Goal: Task Accomplishment & Management: Use online tool/utility

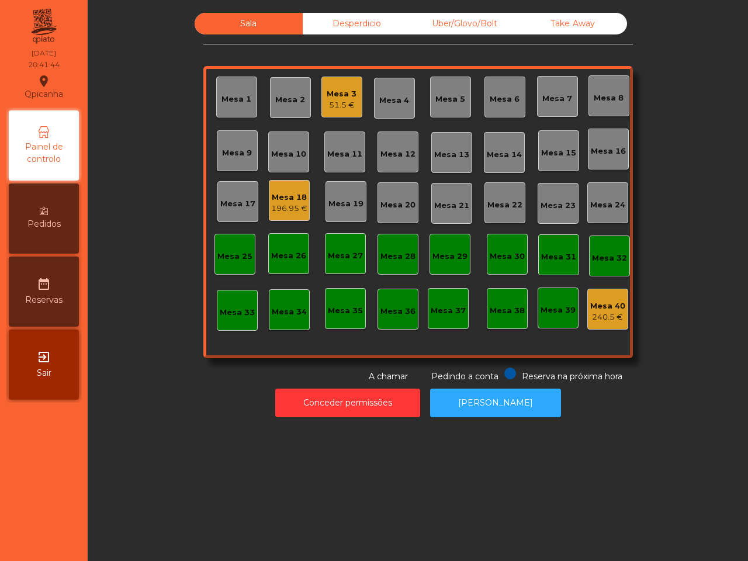
click at [504, 24] on div "Uber/Glovo/Bolt" at bounding box center [465, 24] width 108 height 22
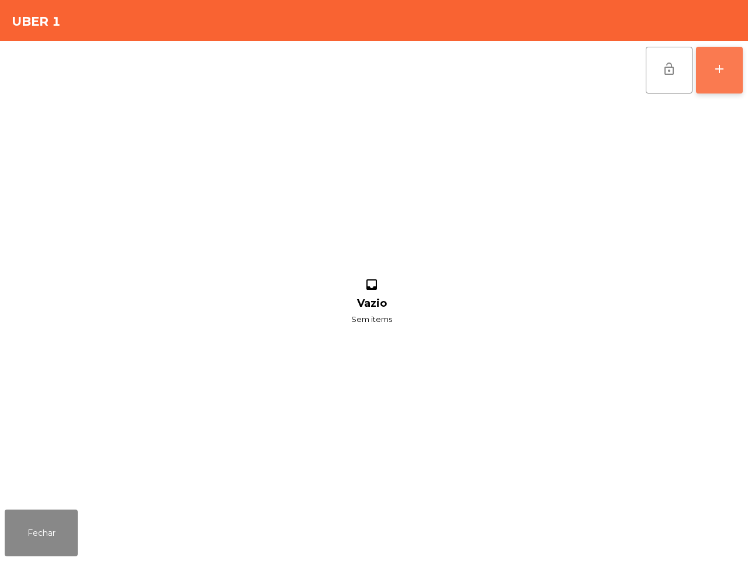
click at [734, 74] on button "add" at bounding box center [719, 70] width 47 height 47
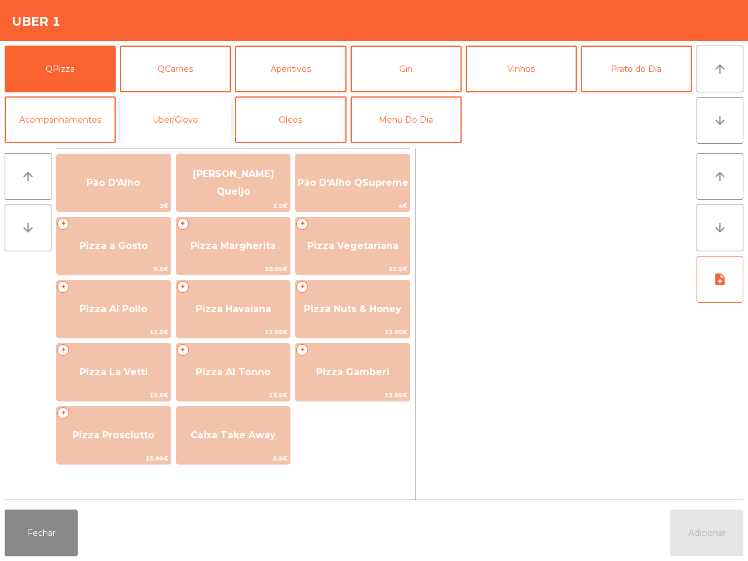
click at [159, 109] on button "Uber/Glovo" at bounding box center [175, 119] width 111 height 47
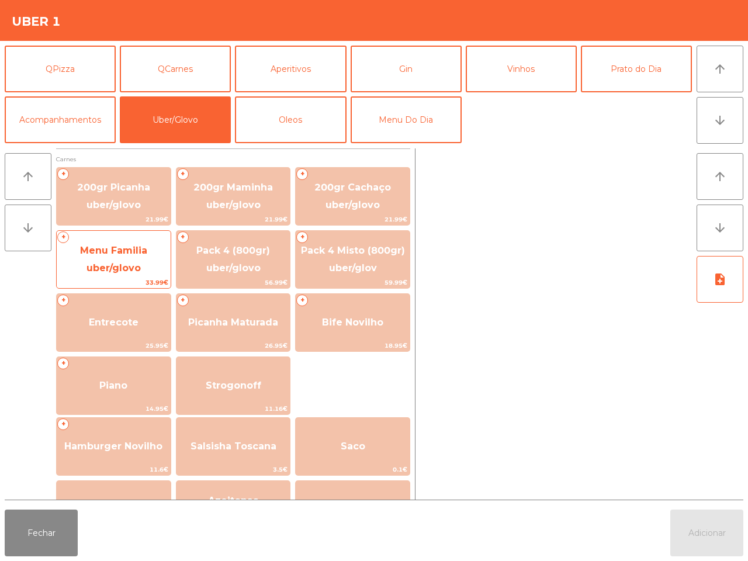
click at [108, 258] on span "Menu Familia uber/glovo" at bounding box center [114, 260] width 114 height 50
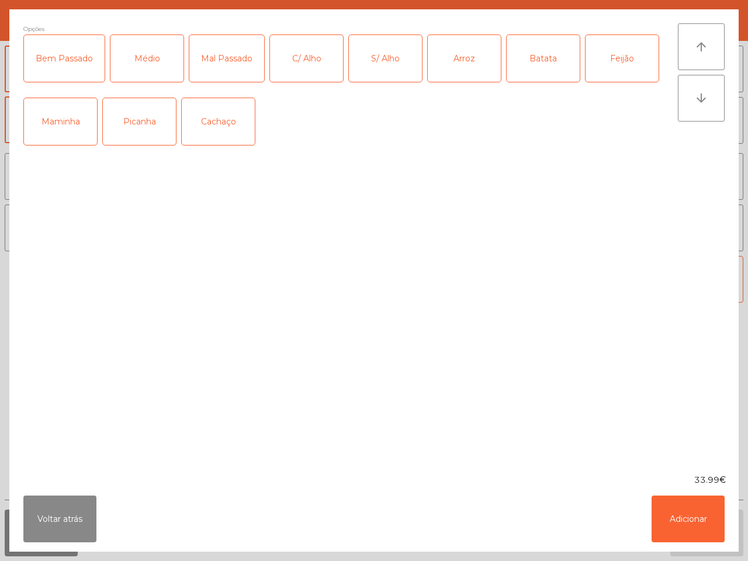
click at [88, 119] on div "Maminha" at bounding box center [60, 121] width 73 height 47
click at [139, 127] on div "Picanha" at bounding box center [139, 121] width 73 height 47
click at [147, 60] on div "Médio" at bounding box center [146, 58] width 73 height 47
click at [457, 65] on div "Arroz" at bounding box center [464, 58] width 73 height 47
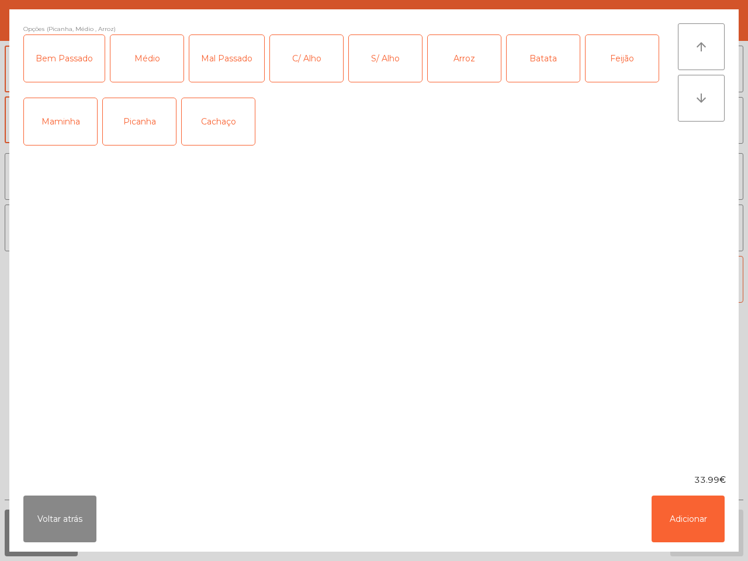
click at [606, 62] on div "Feijão" at bounding box center [622, 58] width 73 height 47
click at [360, 61] on div "S/ Alho" at bounding box center [385, 58] width 73 height 47
click at [690, 516] on button "Adicionar" at bounding box center [688, 519] width 73 height 47
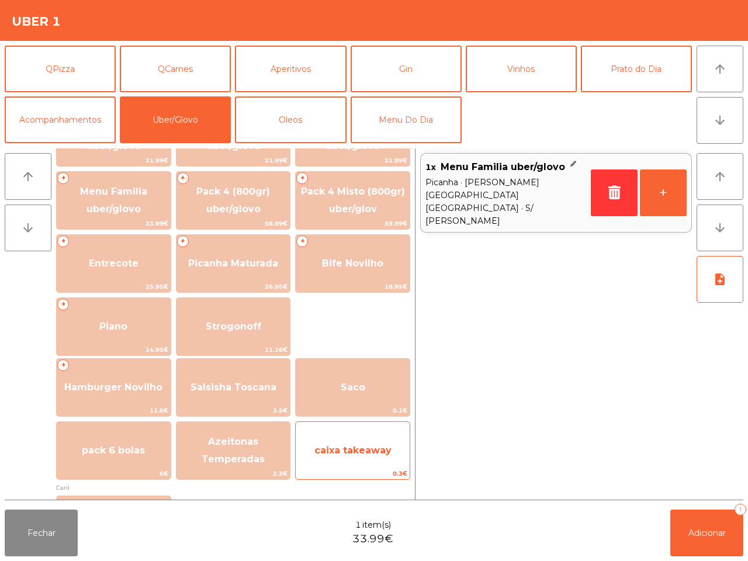
scroll to position [146, 0]
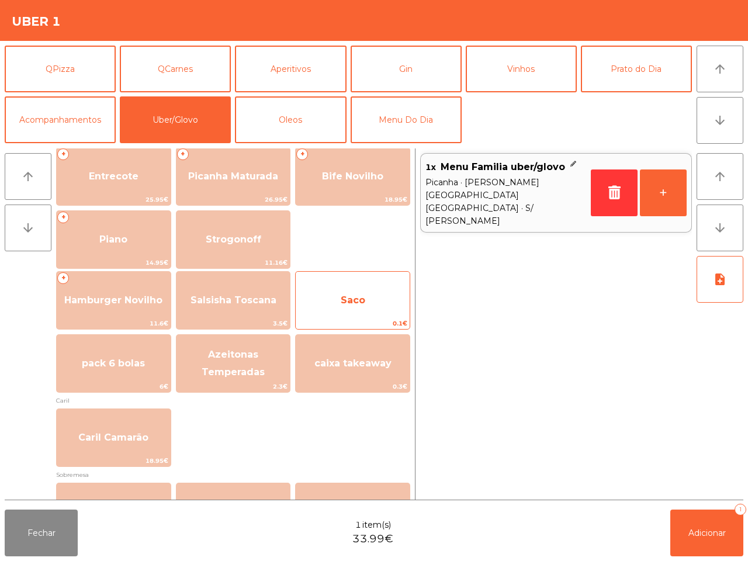
click at [351, 289] on span "Saco" at bounding box center [353, 301] width 114 height 32
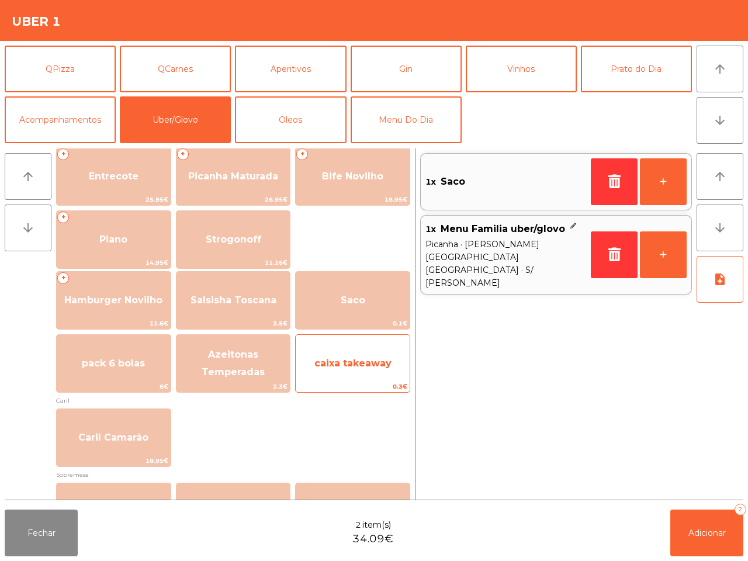
click at [358, 364] on span "caixa takeaway" at bounding box center [352, 363] width 77 height 11
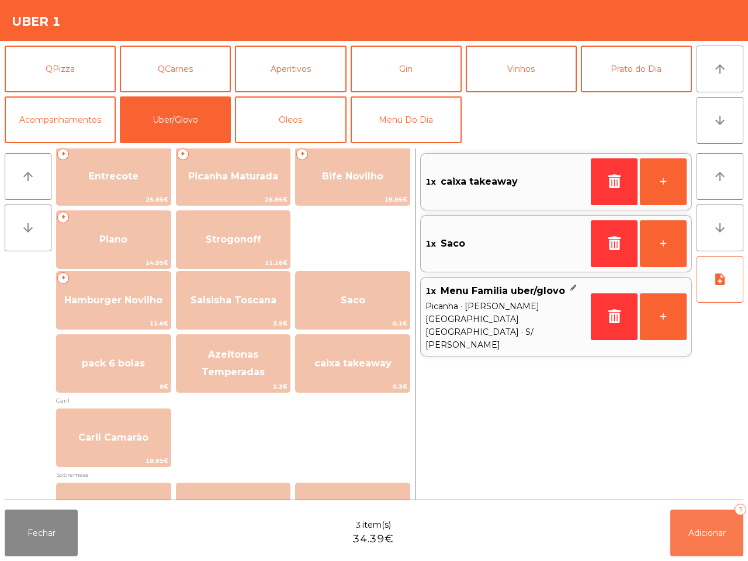
click at [704, 533] on span "Adicionar" at bounding box center [707, 533] width 37 height 11
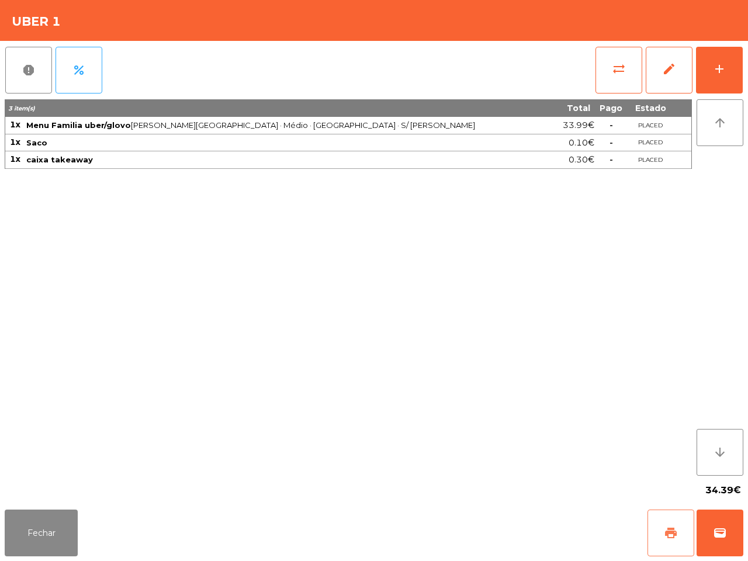
click at [672, 537] on span "print" at bounding box center [671, 533] width 14 height 14
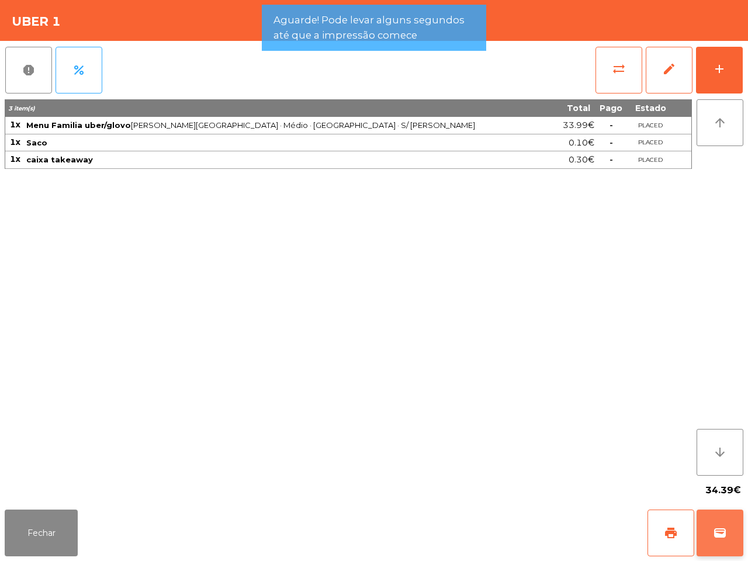
click at [722, 533] on span "wallet" at bounding box center [720, 533] width 14 height 14
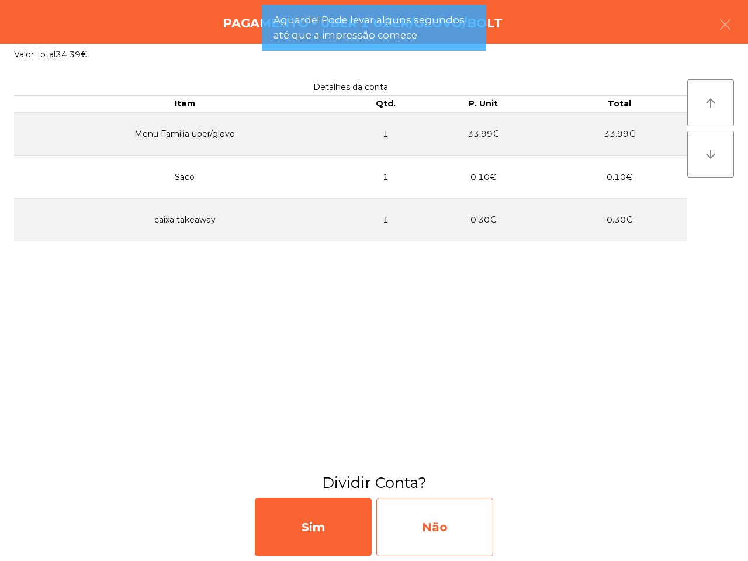
click at [468, 527] on div "Não" at bounding box center [434, 527] width 117 height 58
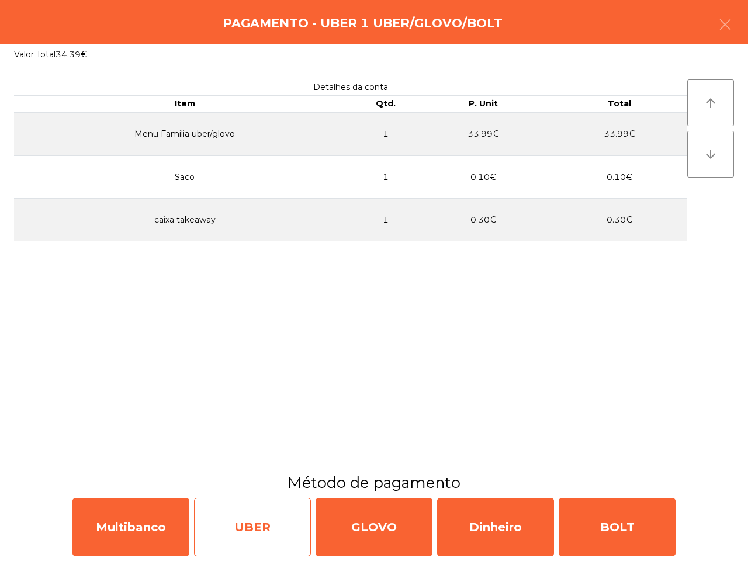
click at [269, 515] on div "UBER" at bounding box center [252, 527] width 117 height 58
select select "**"
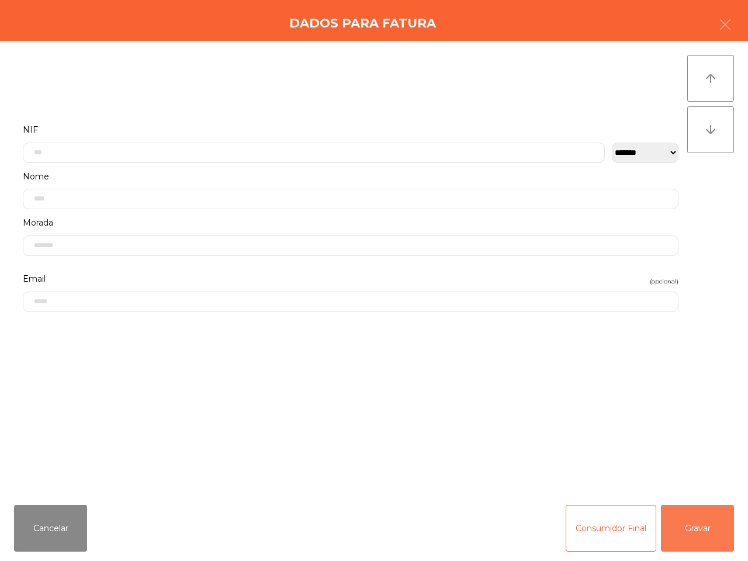
click at [699, 517] on button "Gravar" at bounding box center [697, 528] width 73 height 47
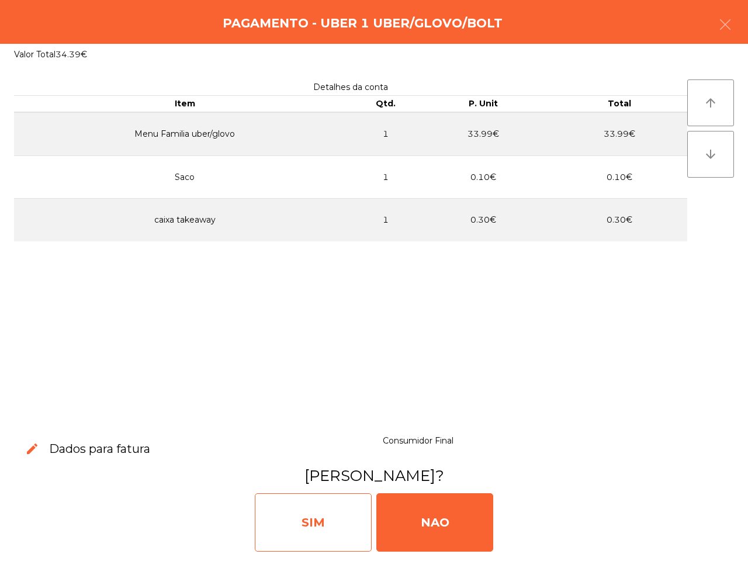
click at [311, 500] on div "SIM" at bounding box center [313, 522] width 117 height 58
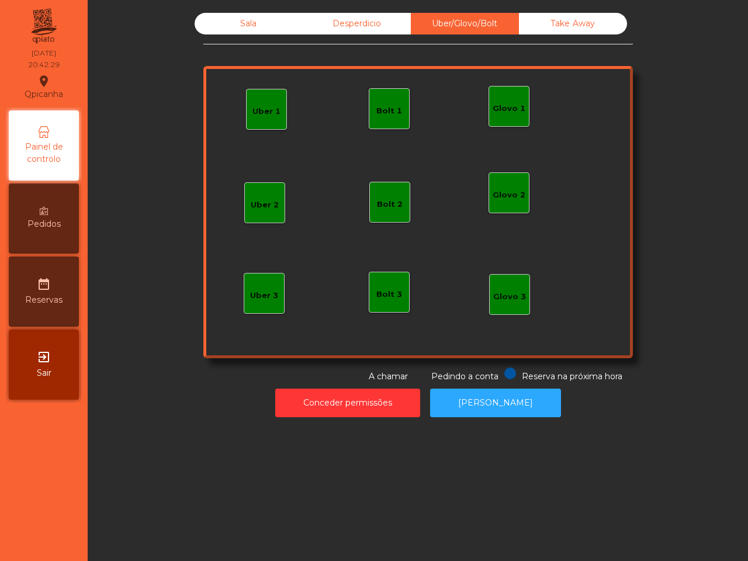
click at [314, 492] on div "Sala Desperdicio Uber/Glovo/Bolt Take Away Uber 1 Glovo 1 Uber 2 Uber 3 Glovo 2…" at bounding box center [418, 280] width 661 height 561
click at [25, 221] on div "Pedidos" at bounding box center [44, 219] width 70 height 70
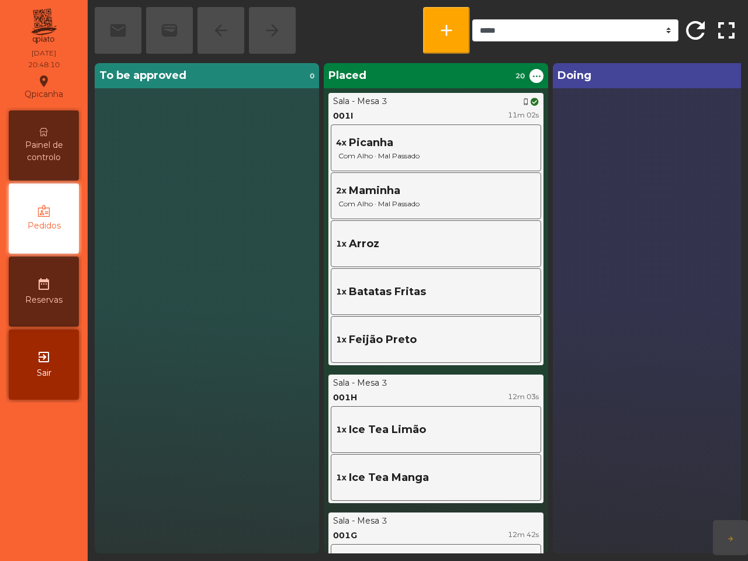
click at [387, 97] on div "Sala - Mesa 3 phone_iphone" at bounding box center [436, 101] width 206 height 12
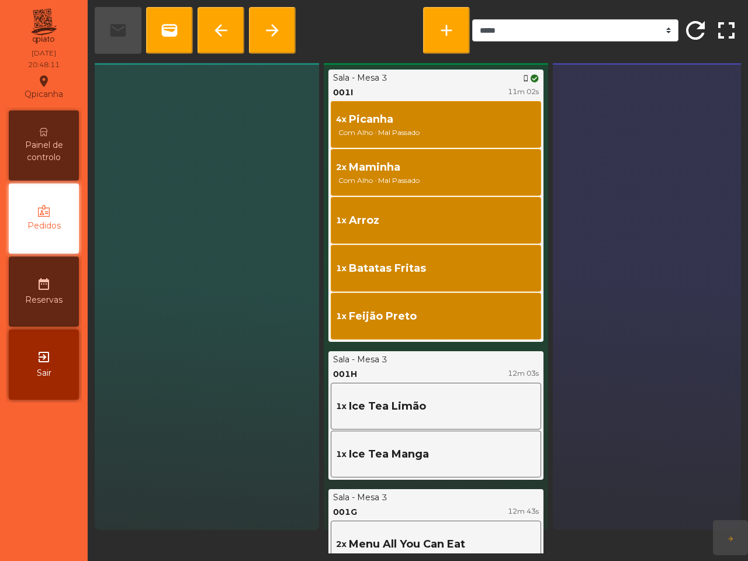
scroll to position [25, 0]
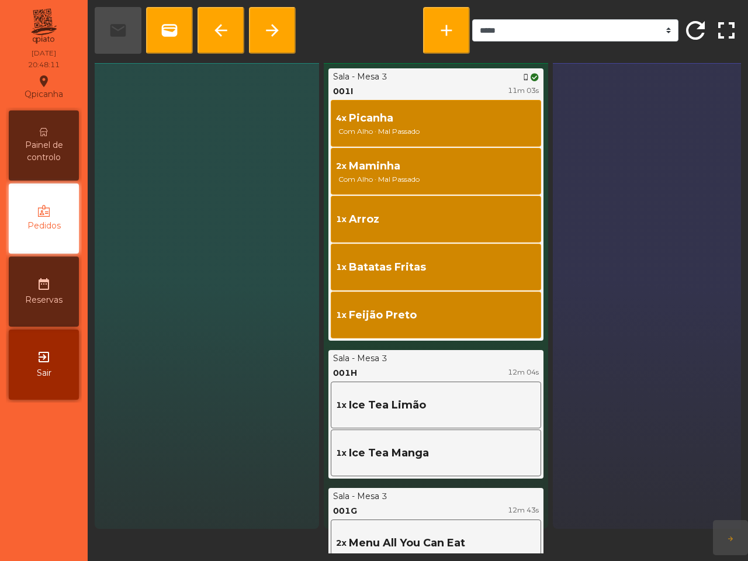
click at [65, 142] on span "Painel de controlo" at bounding box center [44, 151] width 64 height 25
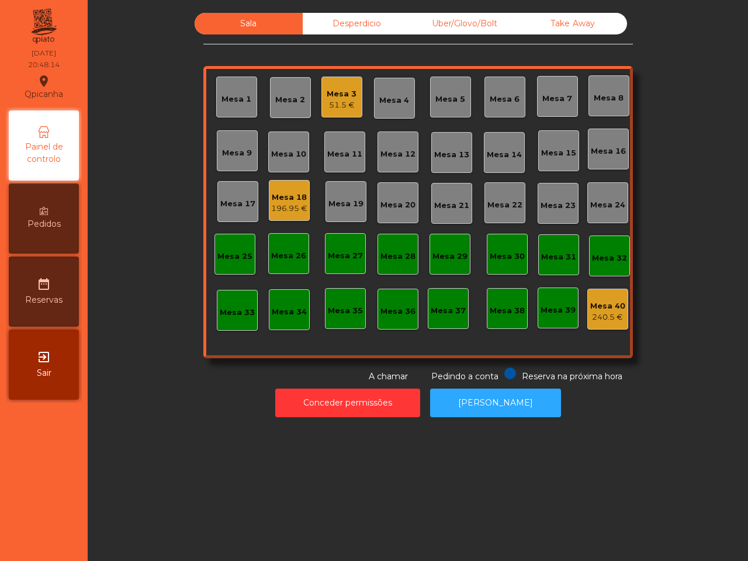
click at [565, 156] on div "Mesa 15" at bounding box center [558, 153] width 35 height 12
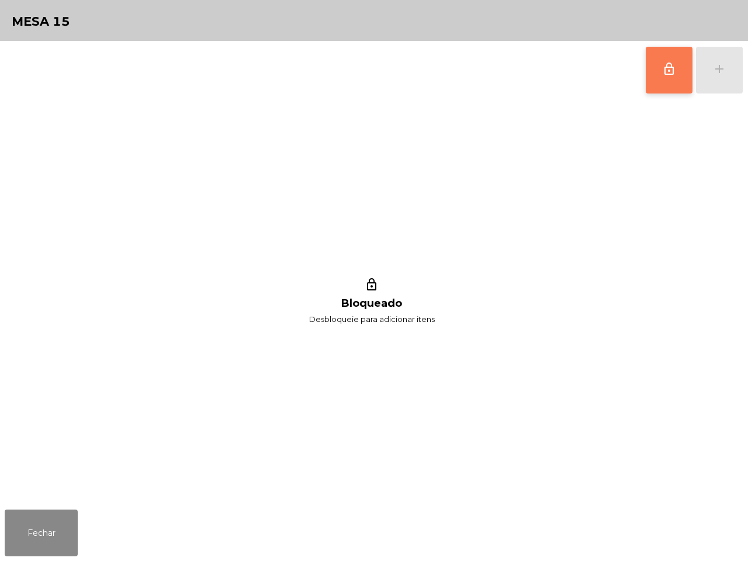
click at [652, 74] on button "lock_outline" at bounding box center [669, 70] width 47 height 47
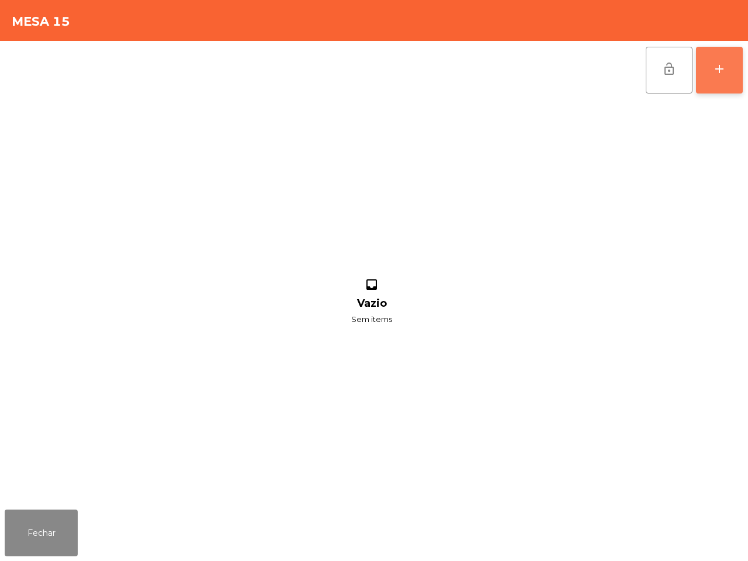
click at [739, 73] on button "add" at bounding box center [719, 70] width 47 height 47
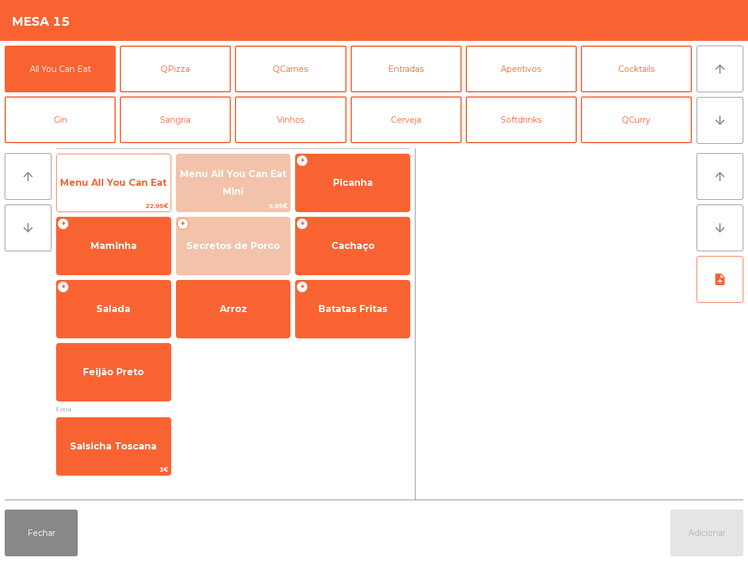
click at [117, 193] on span "Menu All You Can Eat" at bounding box center [114, 183] width 114 height 32
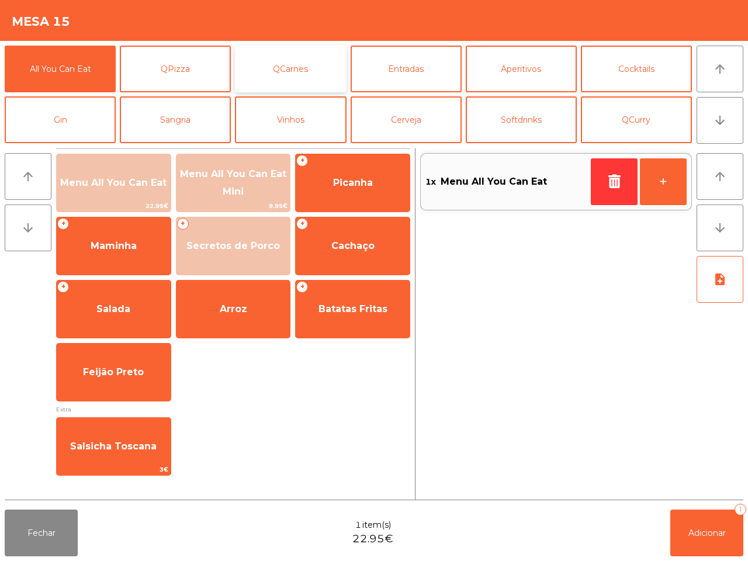
click at [307, 65] on button "QCarnes" at bounding box center [290, 69] width 111 height 47
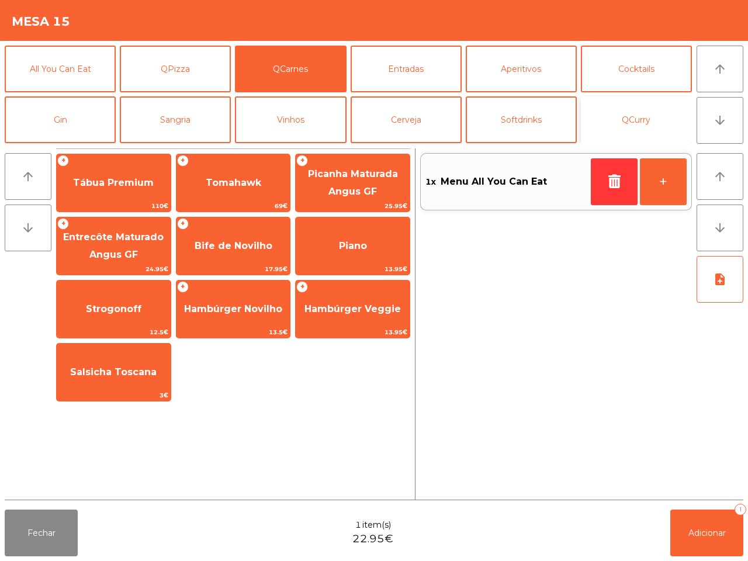
click at [638, 113] on button "QCurry" at bounding box center [636, 119] width 111 height 47
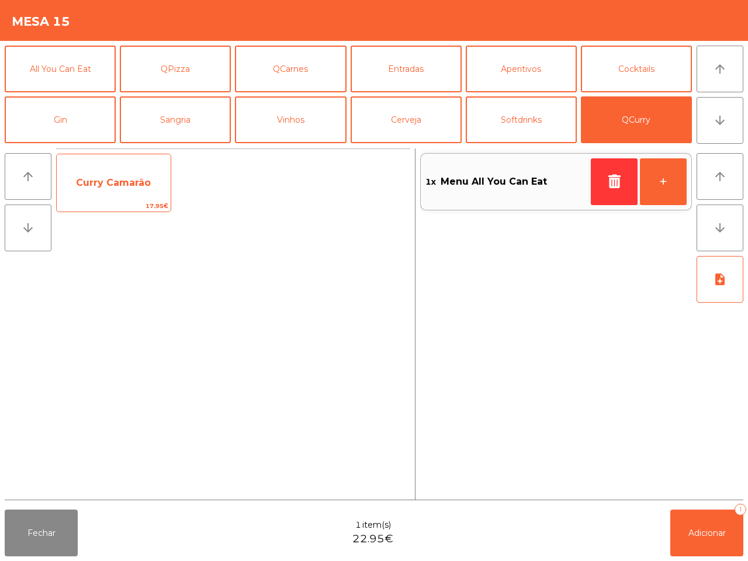
click at [132, 195] on span "Curry Camarão" at bounding box center [114, 183] width 114 height 32
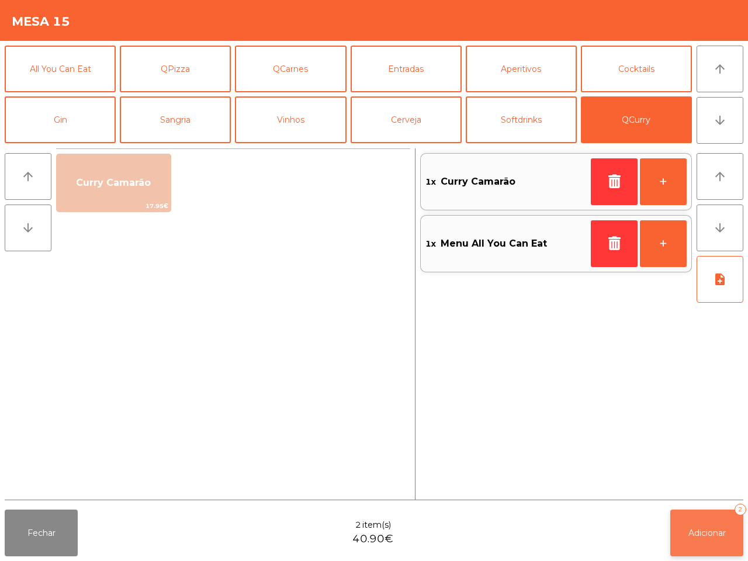
click at [720, 526] on button "Adicionar 2" at bounding box center [706, 533] width 73 height 47
